Goal: Transaction & Acquisition: Purchase product/service

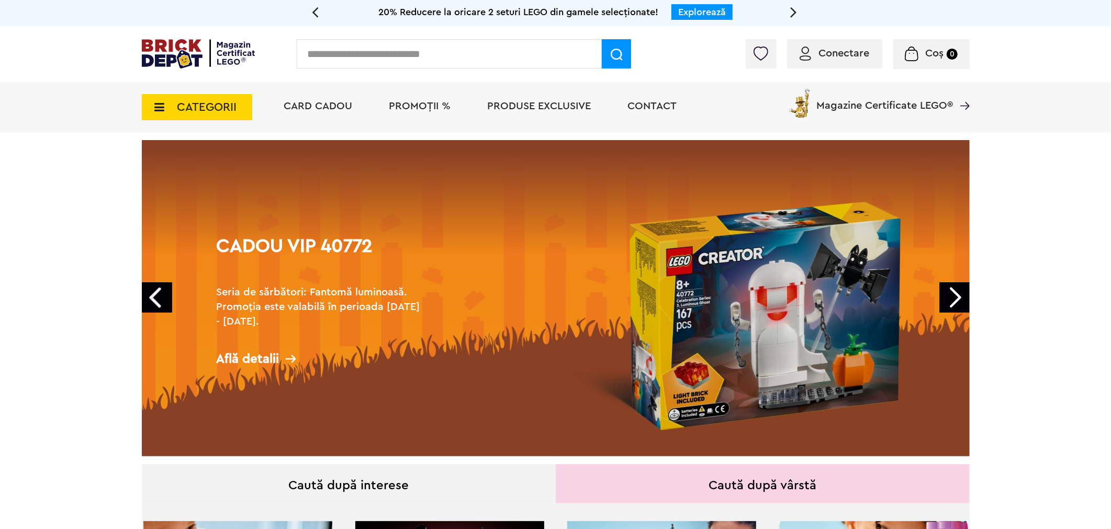
click at [430, 95] on li "PROMOȚII %" at bounding box center [420, 107] width 83 height 51
click at [424, 104] on span "PROMOȚII %" at bounding box center [420, 106] width 62 height 10
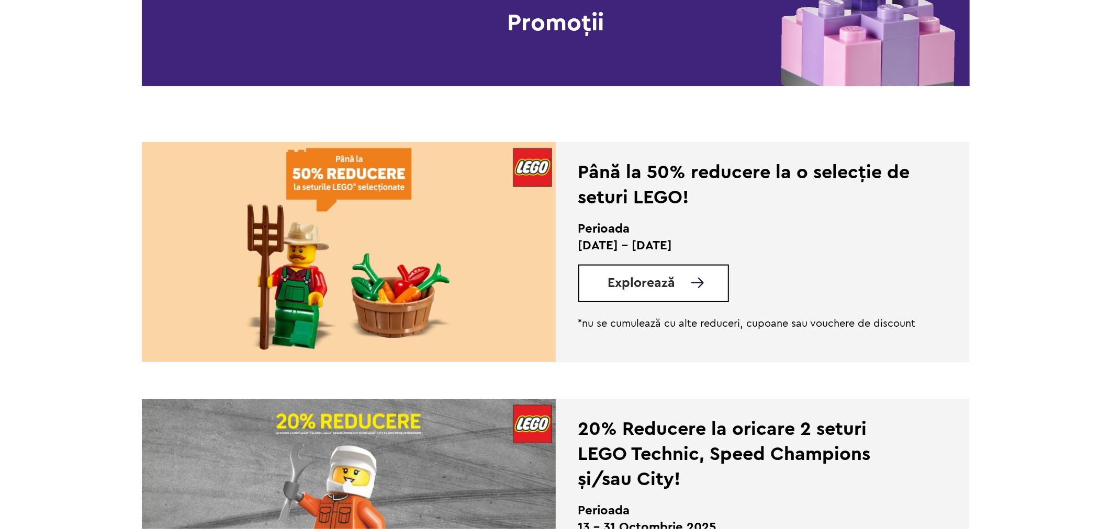
scroll to position [406, 0]
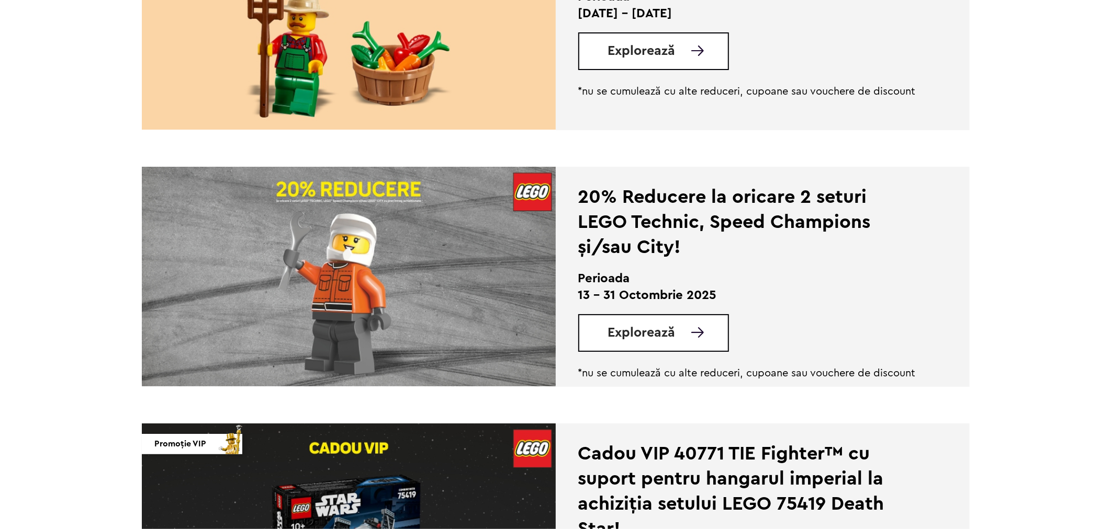
click at [352, 40] on img at bounding box center [349, 20] width 414 height 220
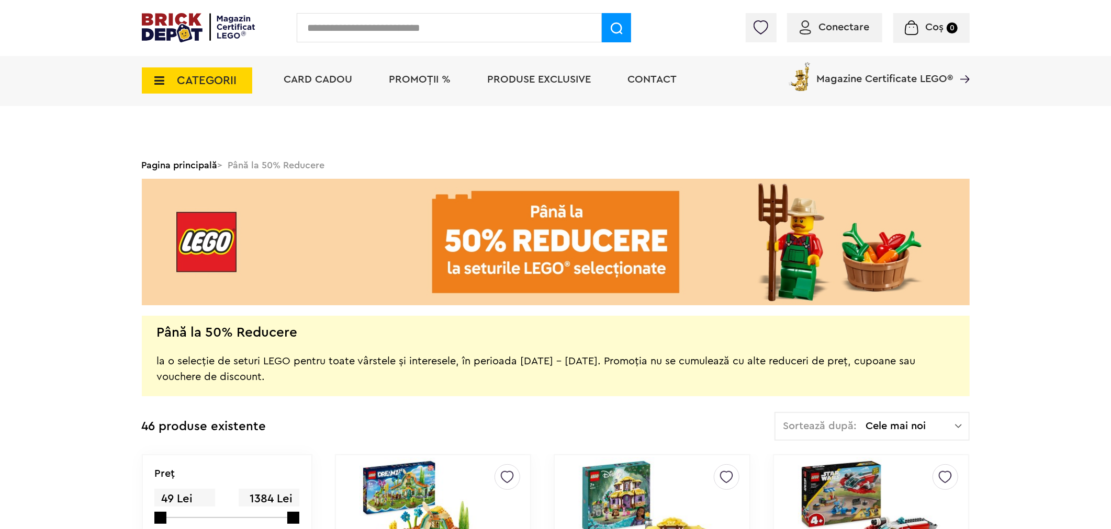
scroll to position [174, 0]
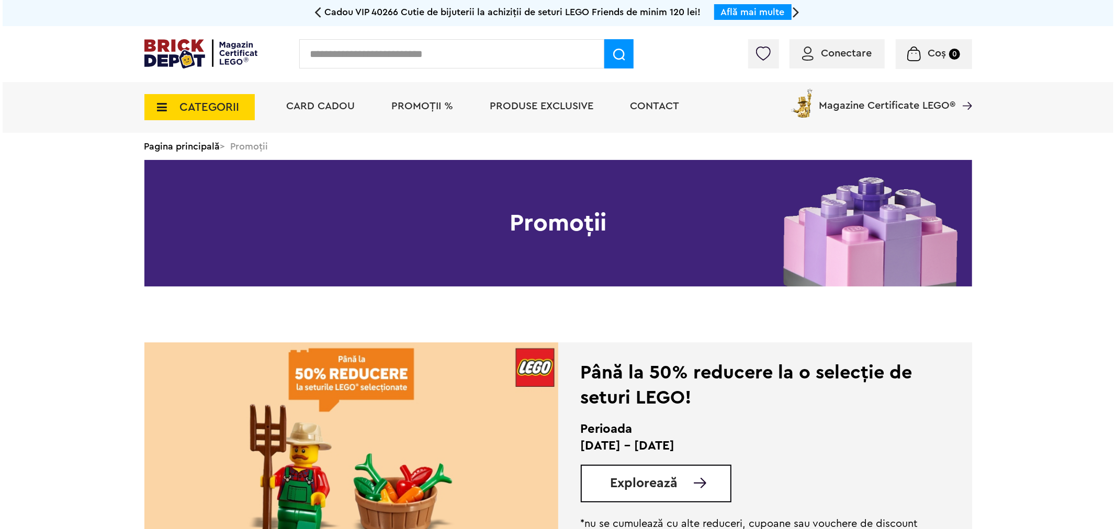
scroll to position [116, 0]
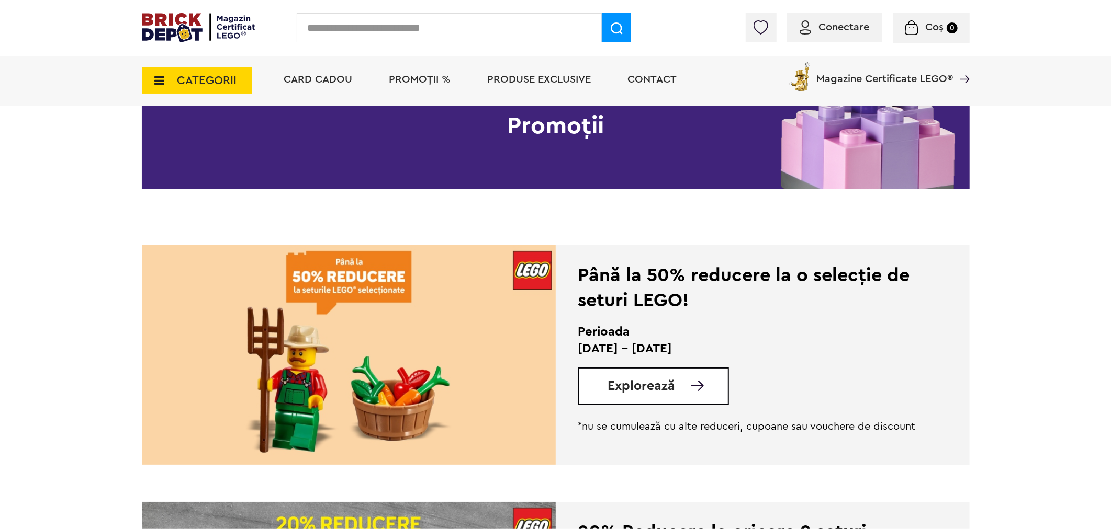
click at [442, 38] on input "text" at bounding box center [449, 27] width 305 height 29
type input "**********"
